Goal: Task Accomplishment & Management: Use online tool/utility

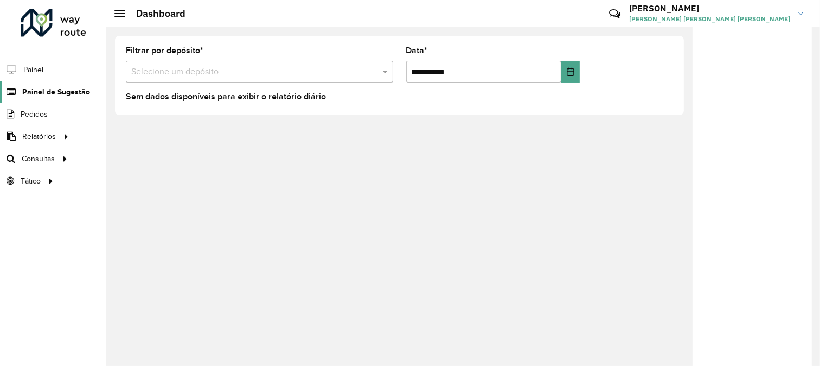
click at [42, 98] on span "Painel de Sugestão" at bounding box center [56, 91] width 68 height 11
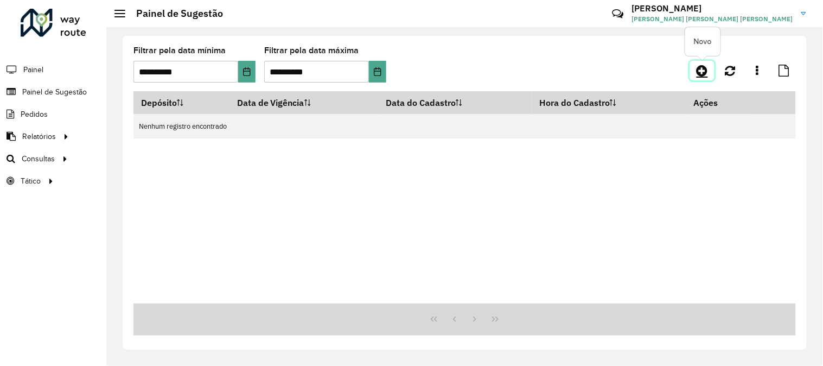
click at [706, 75] on icon at bounding box center [702, 70] width 11 height 13
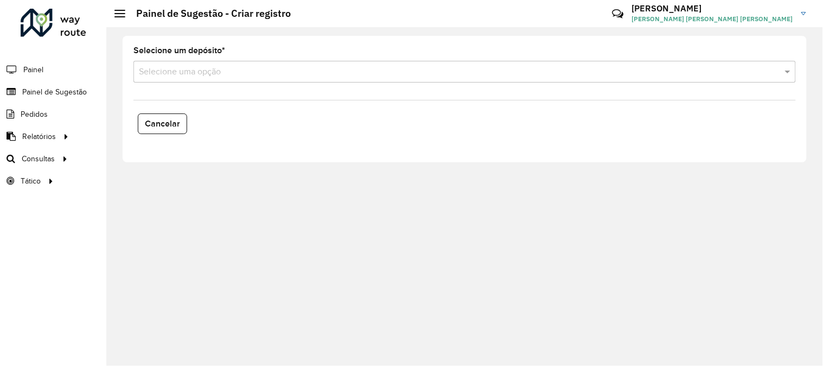
click at [209, 64] on div "Selecione uma opção" at bounding box center [464, 72] width 663 height 22
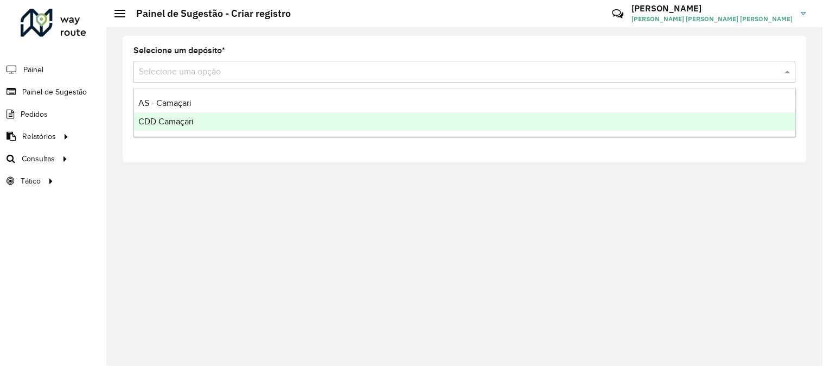
click at [207, 118] on div "CDD Camaçari" at bounding box center [465, 121] width 662 height 18
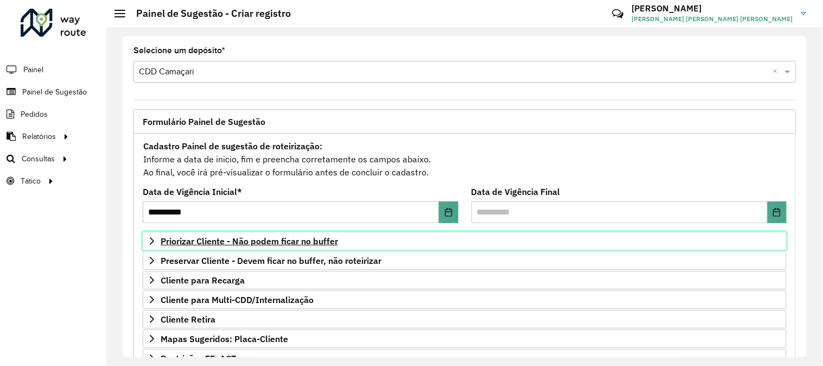
click at [257, 237] on span "Priorizar Cliente - Não podem ficar no buffer" at bounding box center [249, 241] width 177 height 9
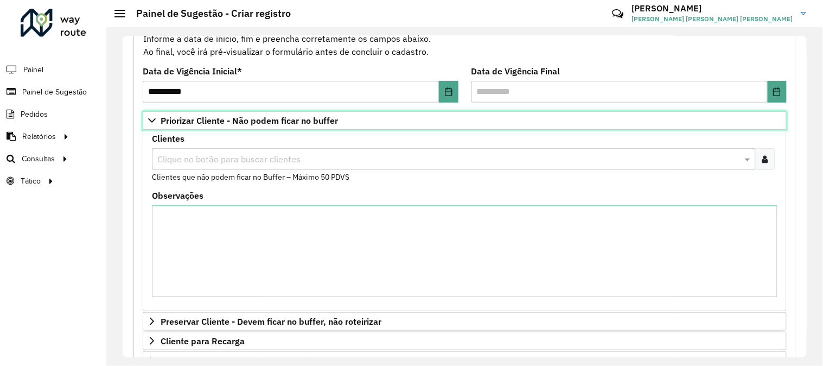
scroll to position [181, 0]
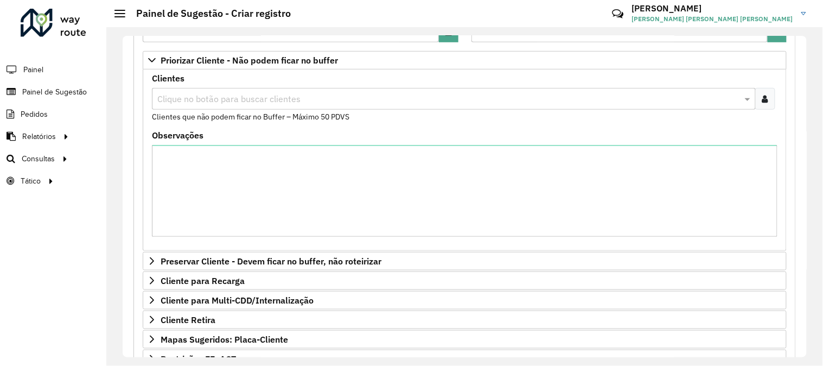
click at [766, 97] on div at bounding box center [765, 99] width 20 height 22
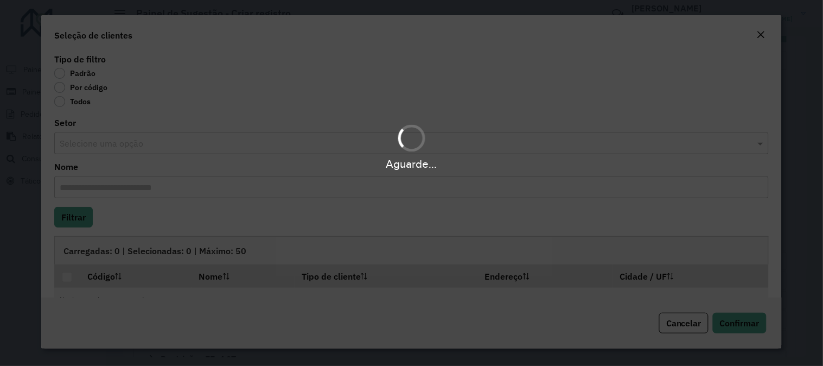
click at [60, 91] on div "Aguarde..." at bounding box center [411, 183] width 823 height 366
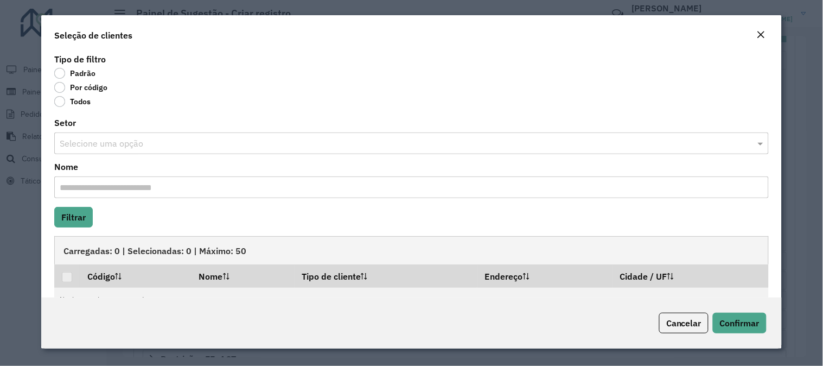
click at [60, 90] on label "Por código" at bounding box center [80, 87] width 53 height 11
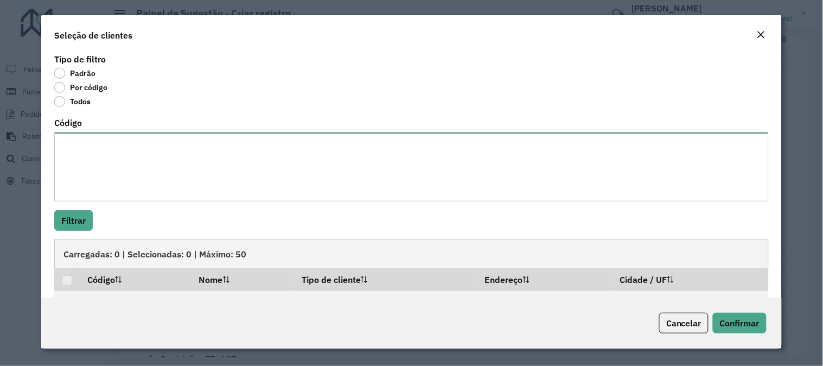
click at [105, 158] on textarea "Código" at bounding box center [411, 166] width 715 height 69
paste textarea "******** ******** ******** ******** ******** ******** ******** ******** *******…"
type textarea "******** ******** ******** ******** ******** ******** ******** ******** *******…"
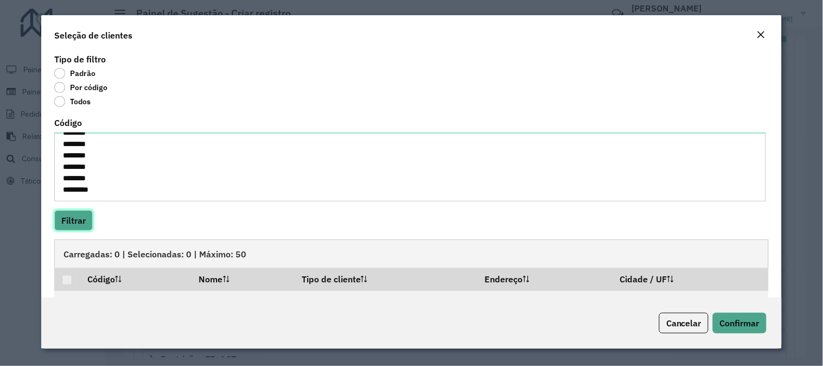
click at [85, 221] on button "Filtrar" at bounding box center [73, 220] width 39 height 21
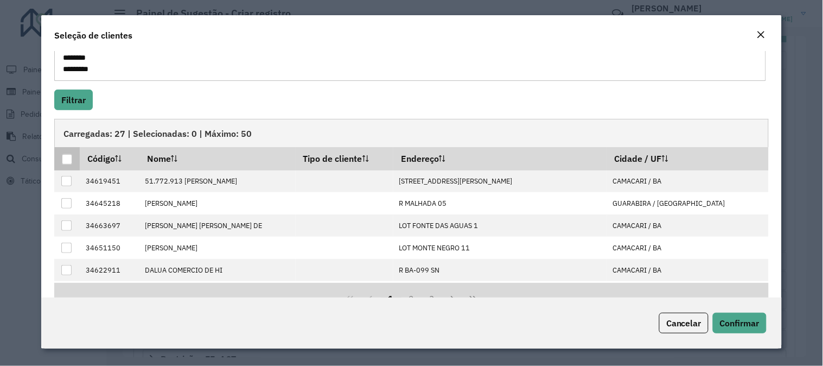
click at [64, 160] on div at bounding box center [67, 159] width 10 height 10
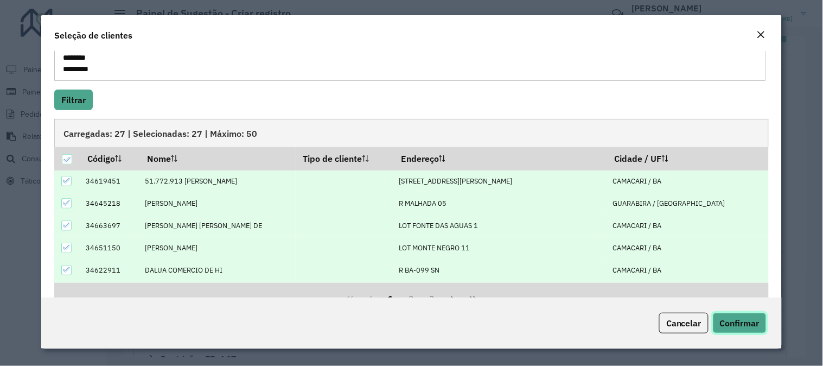
click at [745, 329] on button "Confirmar" at bounding box center [740, 323] width 54 height 21
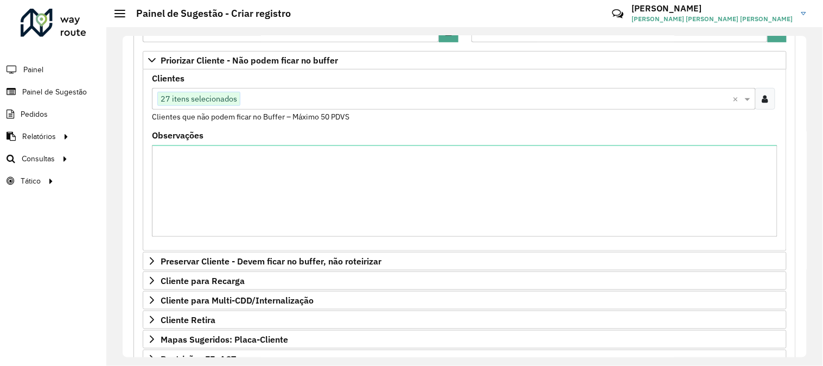
scroll to position [358, 0]
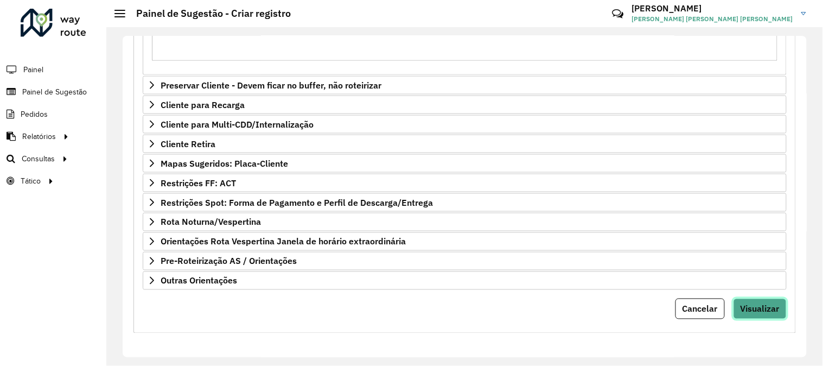
click at [755, 302] on button "Visualizar" at bounding box center [760, 308] width 53 height 21
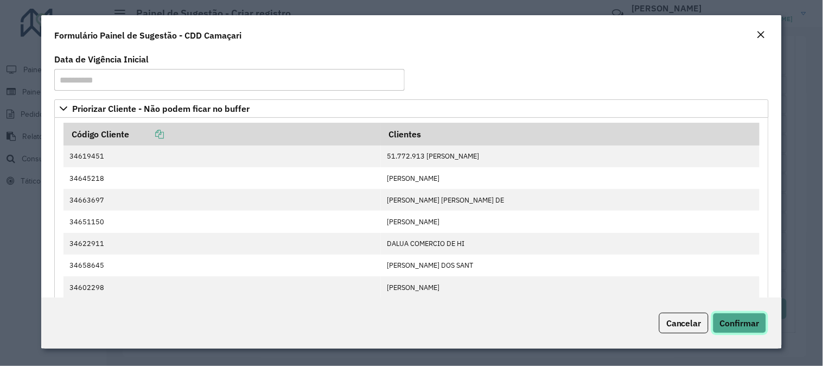
click at [733, 321] on span "Confirmar" at bounding box center [740, 322] width 40 height 11
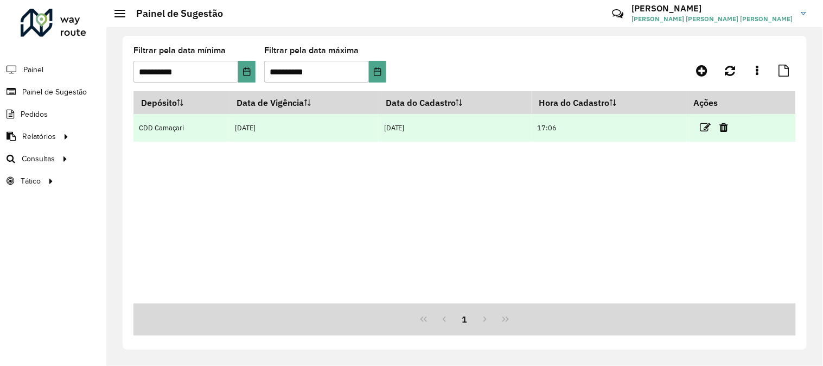
click at [702, 131] on td at bounding box center [718, 127] width 65 height 27
click at [707, 131] on icon at bounding box center [705, 127] width 11 height 11
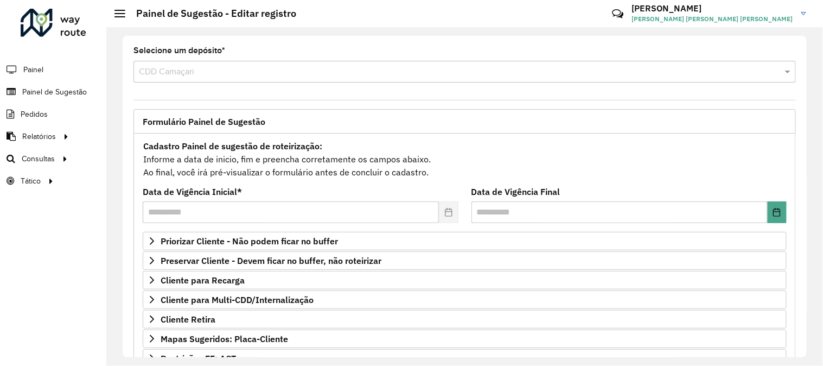
scroll to position [176, 0]
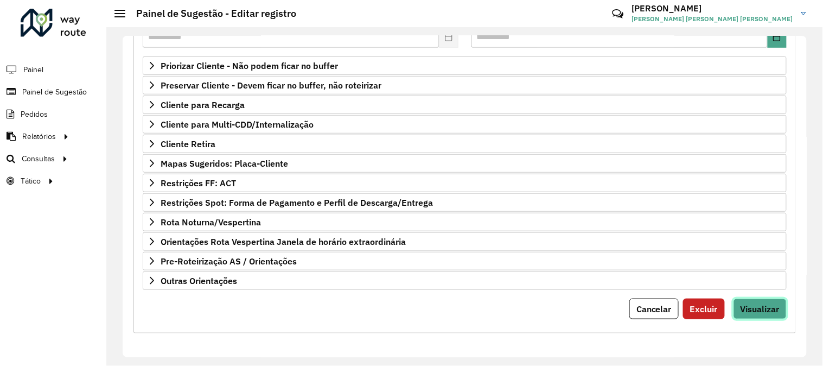
click at [763, 306] on span "Visualizar" at bounding box center [760, 308] width 39 height 11
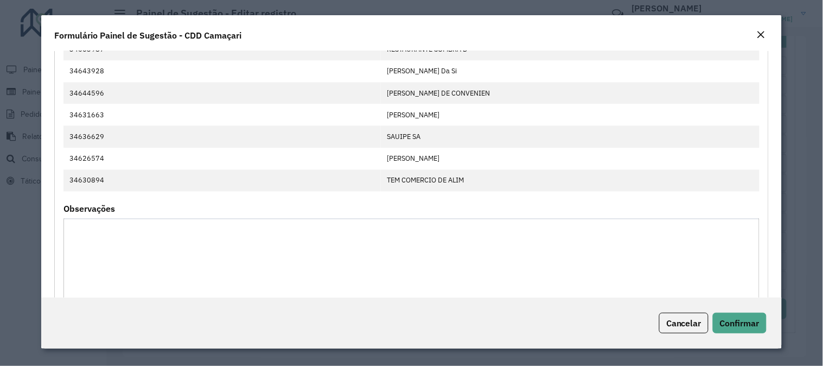
scroll to position [584, 0]
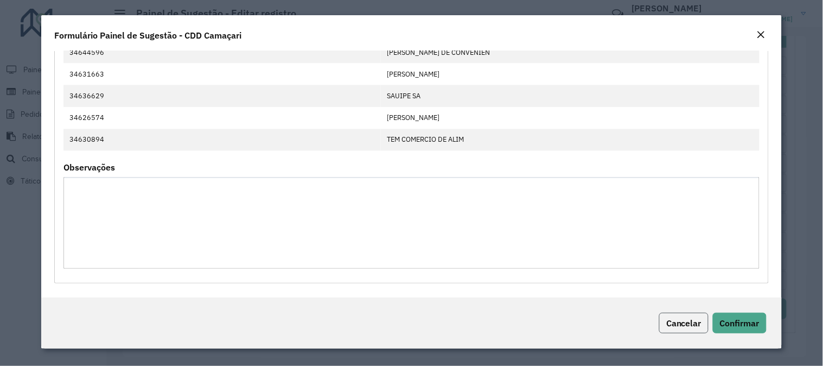
click at [671, 317] on span "Cancelar" at bounding box center [683, 322] width 35 height 11
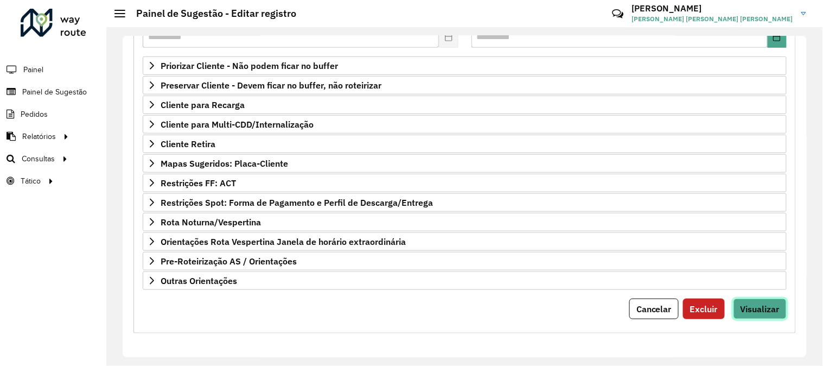
click at [755, 299] on button "Visualizar" at bounding box center [760, 308] width 53 height 21
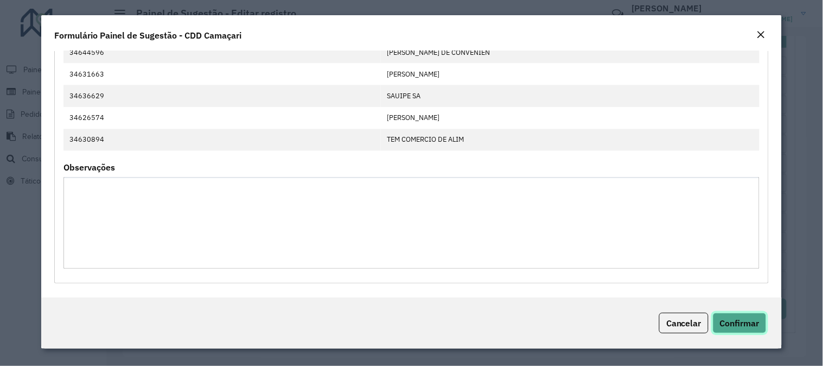
click at [738, 330] on button "Confirmar" at bounding box center [740, 323] width 54 height 21
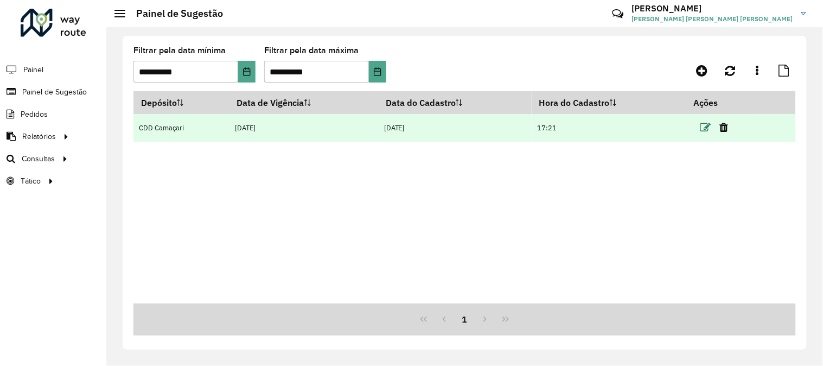
click at [707, 128] on icon at bounding box center [705, 127] width 11 height 11
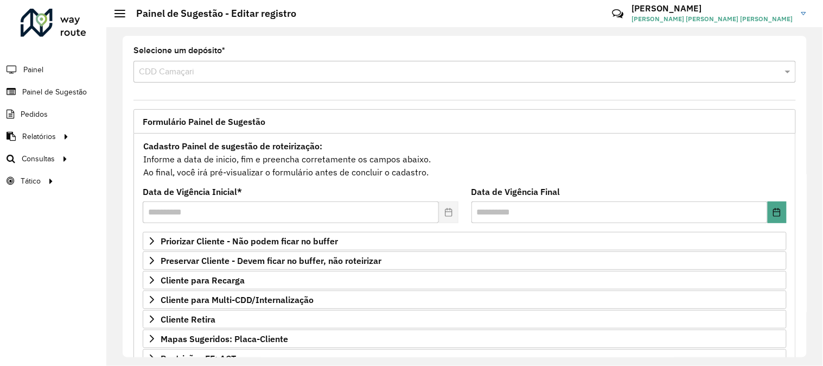
scroll to position [176, 0]
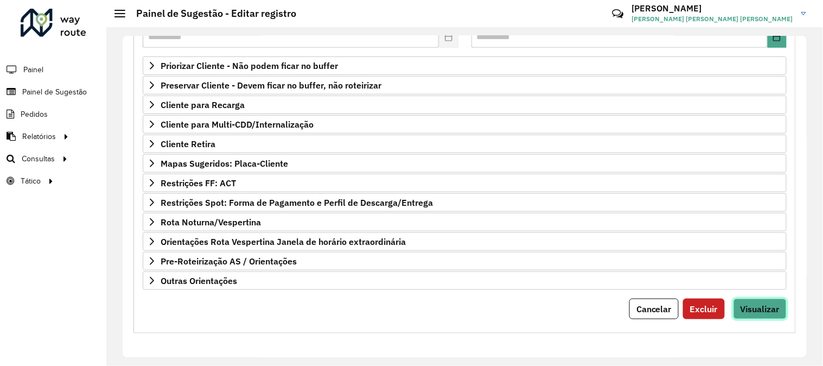
click at [760, 309] on span "Visualizar" at bounding box center [760, 308] width 39 height 11
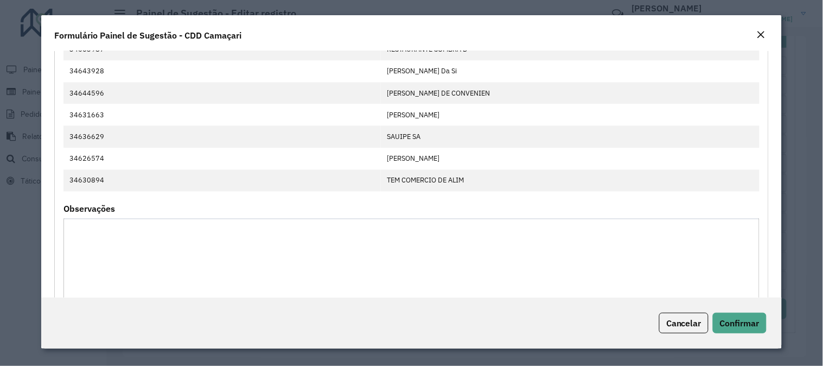
scroll to position [584, 0]
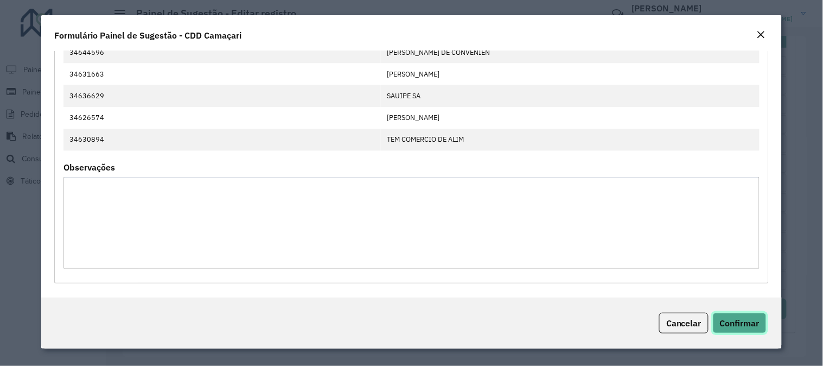
click at [730, 324] on span "Confirmar" at bounding box center [740, 322] width 40 height 11
